Goal: Contribute content: Add original content to the website for others to see

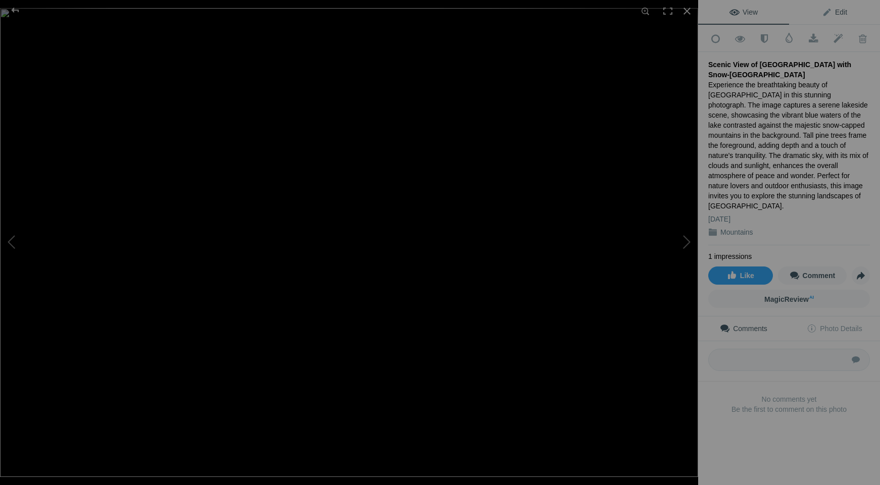
click at [835, 12] on span "Edit" at bounding box center [834, 12] width 25 height 8
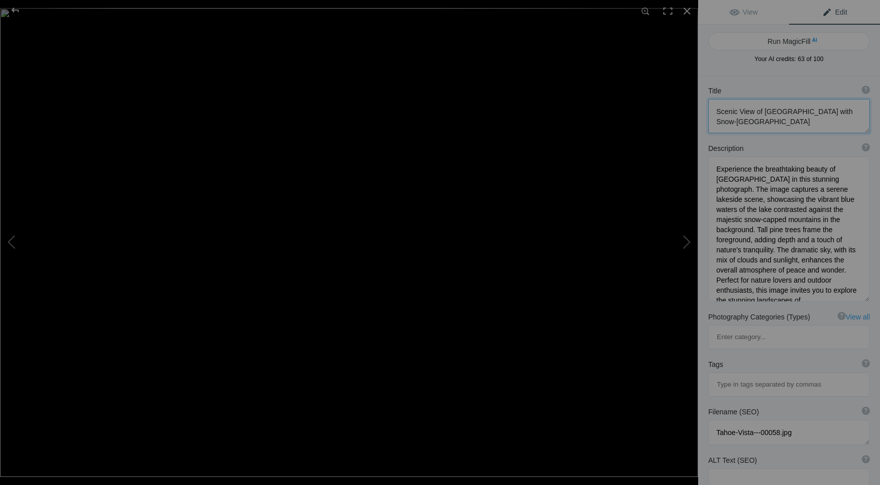
scroll to position [1, 0]
drag, startPoint x: 718, startPoint y: 108, endPoint x: 794, endPoint y: 310, distance: 216.3
click at [794, 310] on div "Title ? Photo title is one of the highest used Search Engine ranking criteria a…" at bounding box center [789, 356] width 182 height 561
click at [795, 295] on textarea at bounding box center [789, 229] width 162 height 145
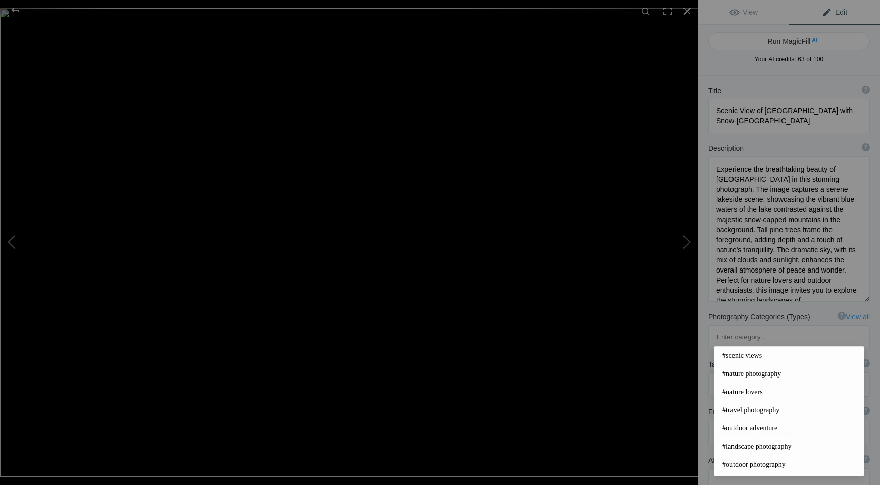
click at [785, 376] on input at bounding box center [789, 385] width 151 height 18
click at [806, 28] on div "Run MagicFill AI Your AI credits: 63 of 100 You have used all your AI credits U…" at bounding box center [789, 50] width 182 height 51
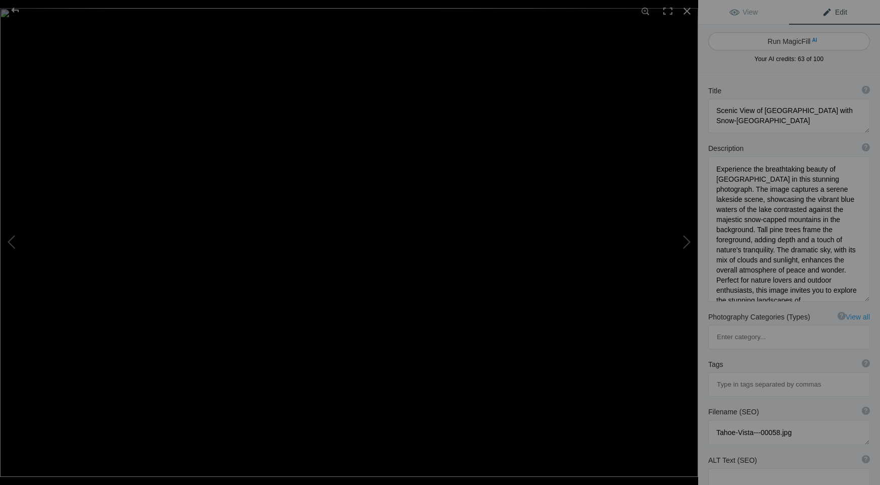
click at [803, 38] on button "Run MagicFill AI" at bounding box center [789, 41] width 162 height 18
type textarea "Stunning Lake Tahoe Landscape with Snow-Capped Mountains"
type textarea "Immerse yourself in the breathtaking beauty of Lake Tahoe with this captivating…"
type textarea "lake-tahoe-snow-capped-mountains.jpg"
type textarea "A scenic view of Lake Tahoe featuring snow-capped mountains in the background, …"
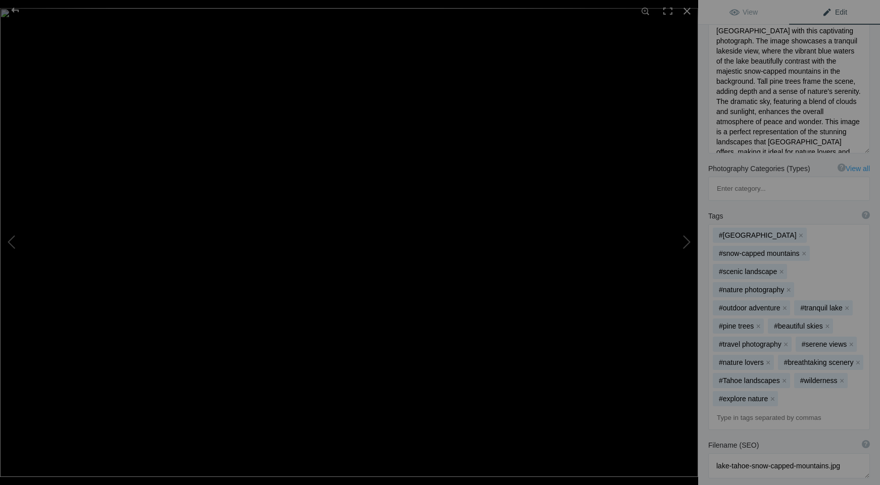
scroll to position [0, 0]
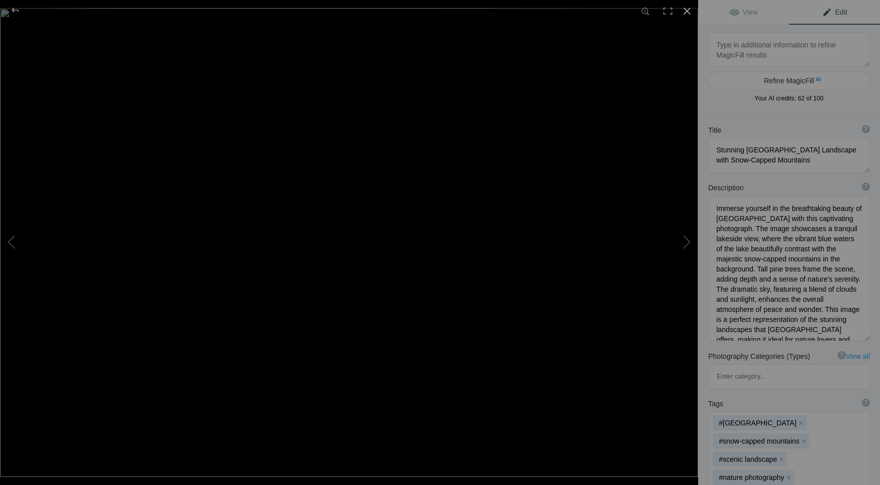
click at [688, 10] on div at bounding box center [687, 11] width 22 height 22
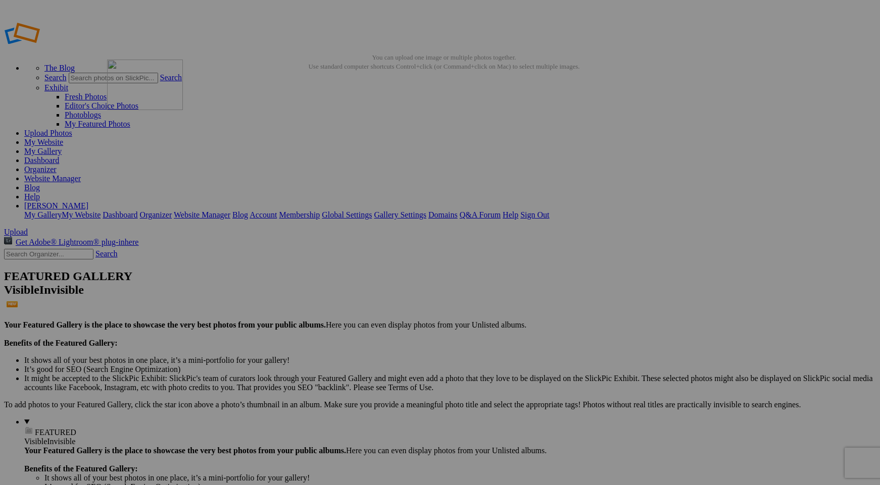
drag, startPoint x: 386, startPoint y: 146, endPoint x: 253, endPoint y: 132, distance: 134.1
drag, startPoint x: 747, startPoint y: 157, endPoint x: 363, endPoint y: 138, distance: 384.9
drag, startPoint x: 559, startPoint y: 151, endPoint x: 341, endPoint y: 131, distance: 218.7
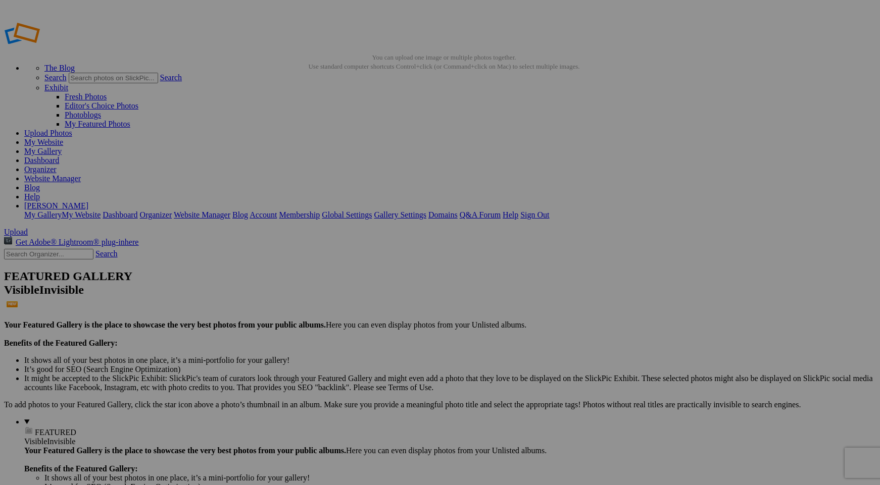
click at [549, 211] on link "Sign Out" at bounding box center [534, 215] width 29 height 9
